Goal: Obtain resource: Obtain resource

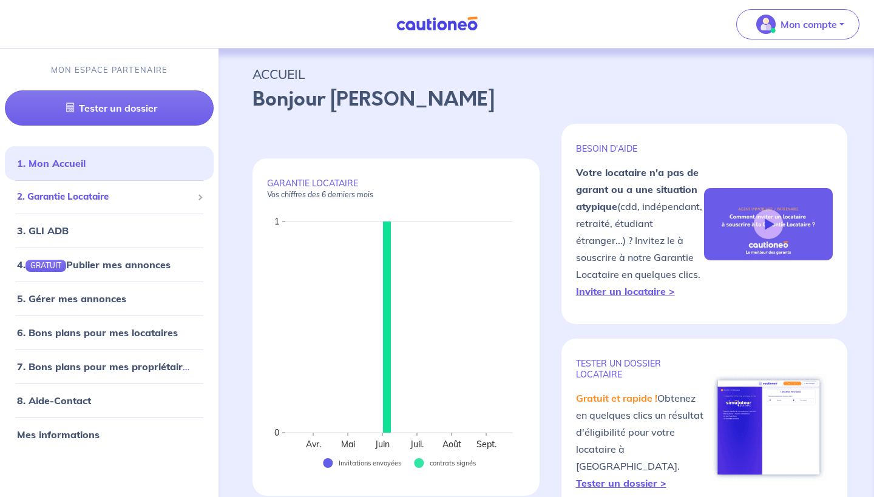
click at [174, 202] on span "2. Garantie Locataire" at bounding box center [104, 197] width 175 height 14
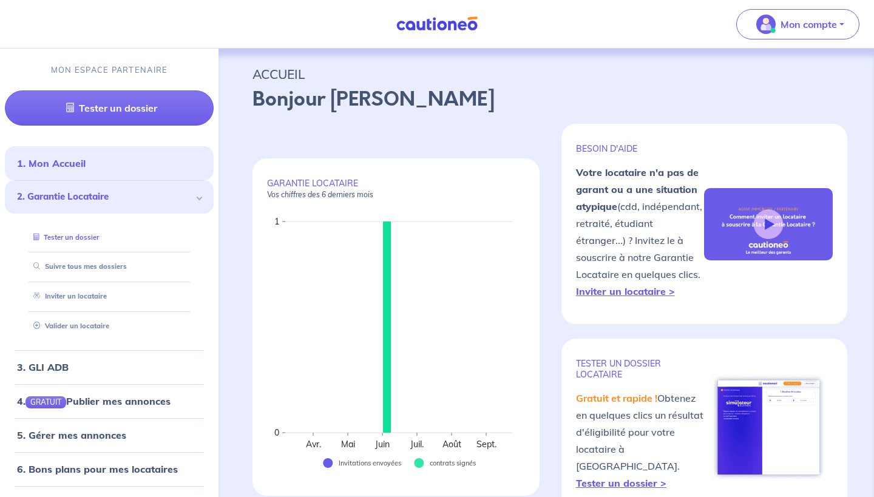
click at [92, 242] on link "Tester un dossier" at bounding box center [64, 237] width 70 height 9
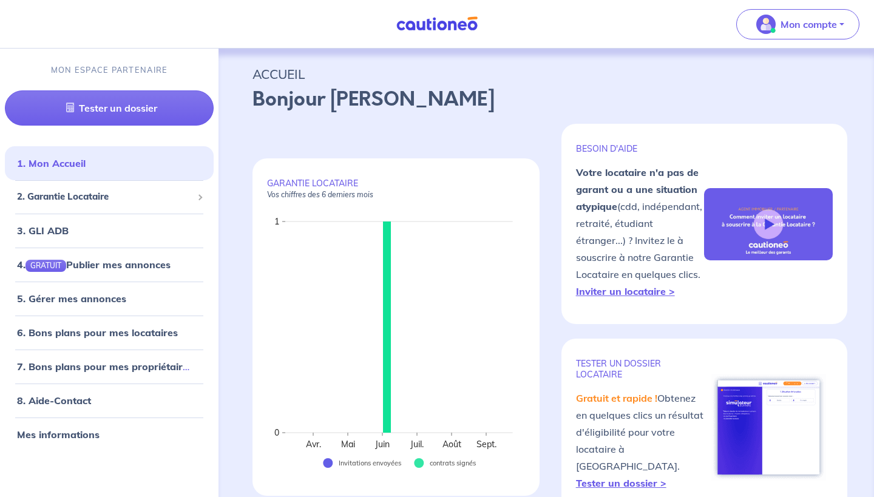
click at [226, 43] on nav "Mon compte MON ESPACE PARTENAIRE Tester un dossier 1. Mon Accueil 2. Garantie L…" at bounding box center [437, 24] width 874 height 49
click at [799, 17] on p "Mon compte" at bounding box center [809, 24] width 56 height 15
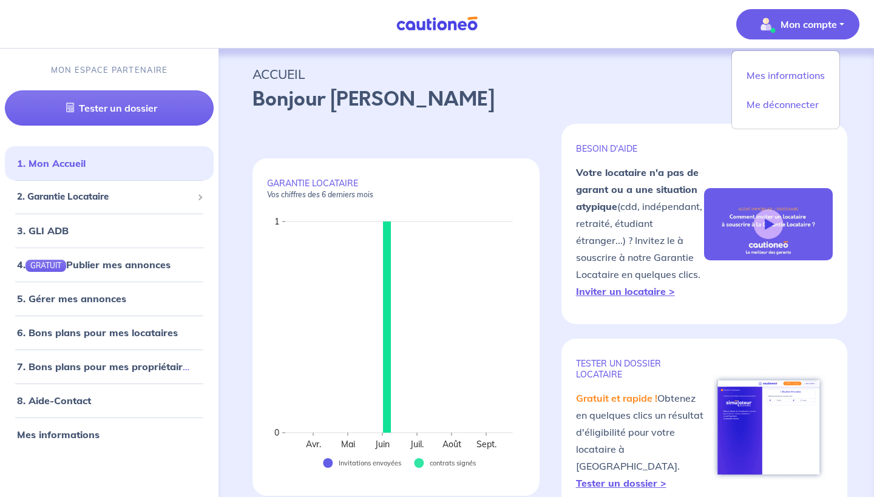
click at [799, 17] on p "Mon compte" at bounding box center [809, 24] width 56 height 15
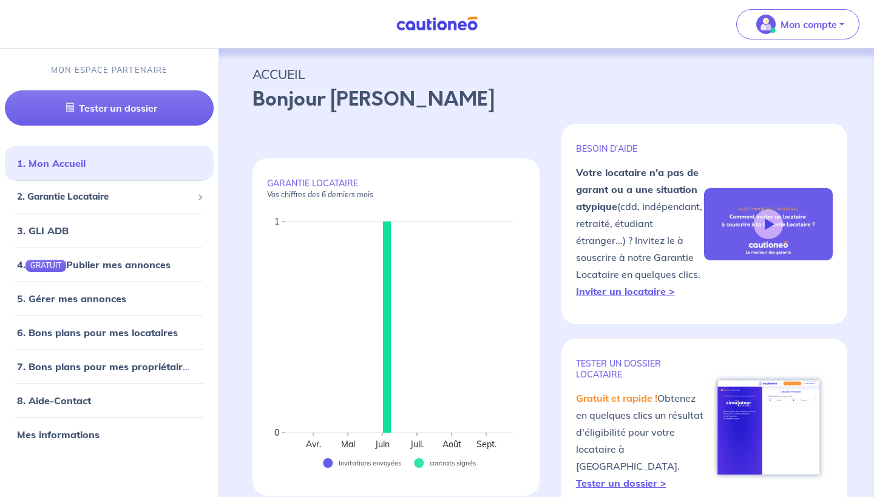
click at [140, 78] on div "MON ESPACE PARTENAIRE Tester un dossier" at bounding box center [109, 95] width 219 height 90
click at [412, 42] on nav "Mon compte Mes informations Me déconnecter MON ESPACE PARTENAIRE Tester un doss…" at bounding box center [437, 24] width 874 height 49
click at [421, 29] on img at bounding box center [437, 23] width 91 height 15
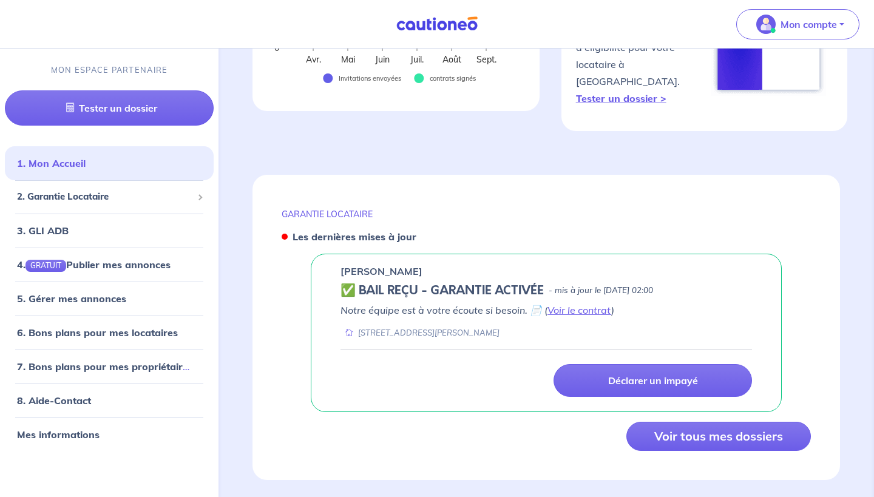
scroll to position [384, 0]
click at [97, 333] on link "6. Bons plans pour mes locataires" at bounding box center [94, 333] width 154 height 12
